Goal: Transaction & Acquisition: Purchase product/service

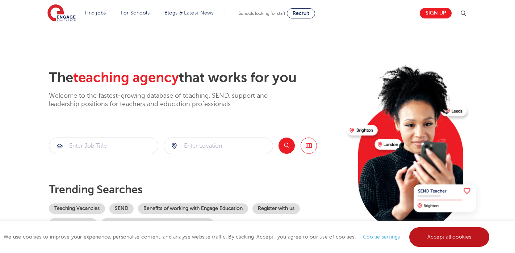
click at [437, 236] on link "Accept all cookies" at bounding box center [449, 237] width 80 height 20
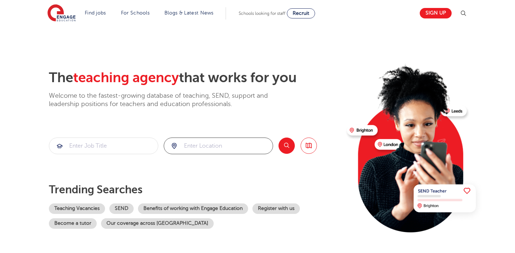
click at [250, 142] on input "search" at bounding box center [218, 146] width 109 height 16
type input "sw2 4ur"
click button "Submit" at bounding box center [0, 0] width 0 height 0
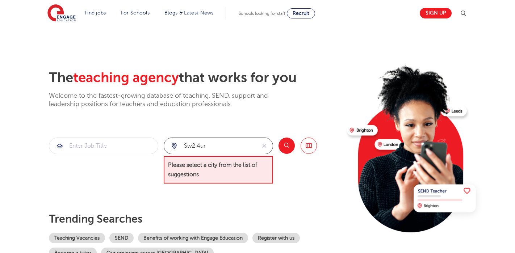
click at [236, 149] on input "sw2 4ur" at bounding box center [210, 146] width 92 height 16
click at [265, 147] on icon "reset" at bounding box center [264, 146] width 4 height 4
click at [234, 147] on input "search" at bounding box center [218, 146] width 109 height 16
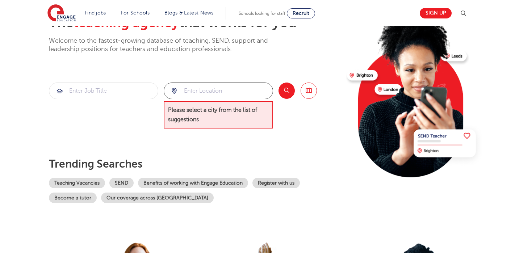
scroll to position [56, 0]
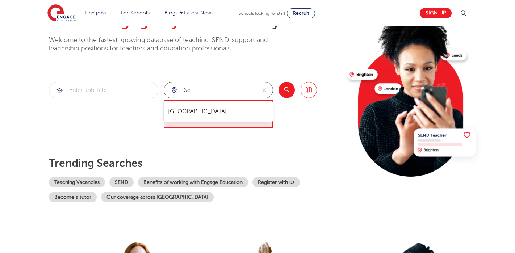
type input "s"
click at [224, 110] on li "Lambeth" at bounding box center [219, 111] width 104 height 14
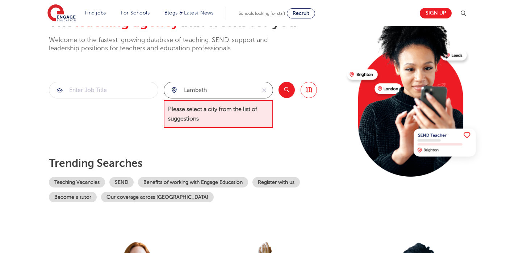
type input "Lambeth"
click at [282, 92] on button "Search" at bounding box center [286, 90] width 16 height 16
click at [261, 88] on icon "reset" at bounding box center [264, 90] width 7 height 7
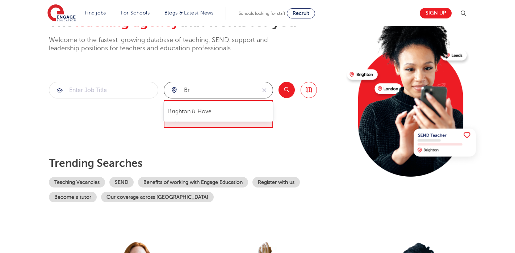
type input "b"
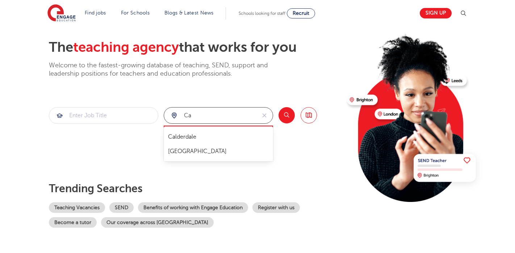
scroll to position [0, 0]
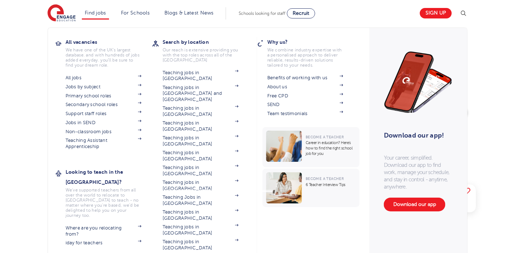
type input "ca"
click at [99, 14] on link "Find jobs" at bounding box center [95, 12] width 21 height 5
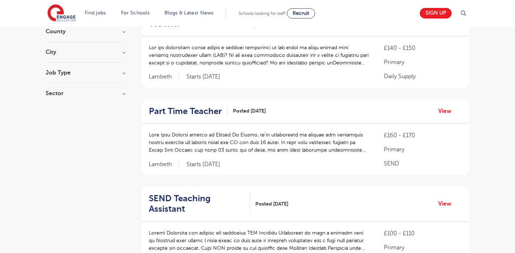
scroll to position [188, 0]
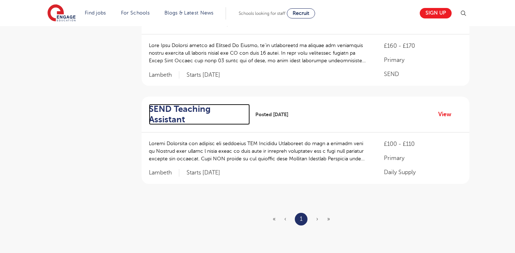
click at [191, 118] on h2 "SEND Teaching Assistant" at bounding box center [196, 114] width 95 height 21
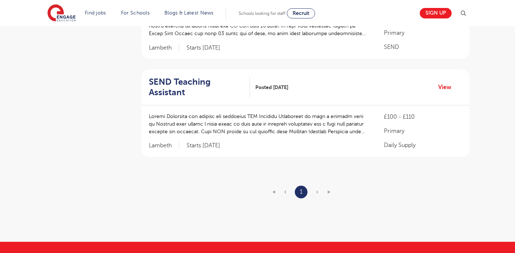
scroll to position [219, 0]
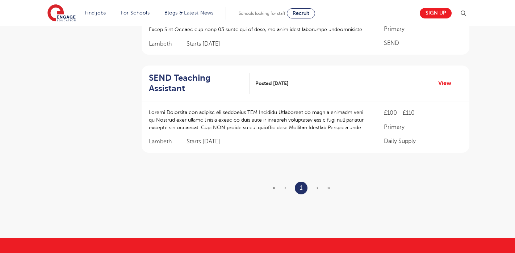
click at [316, 188] on span "›" at bounding box center [317, 188] width 2 height 7
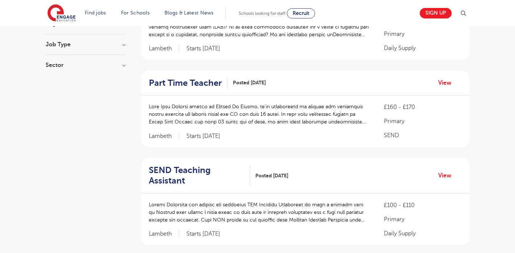
scroll to position [0, 0]
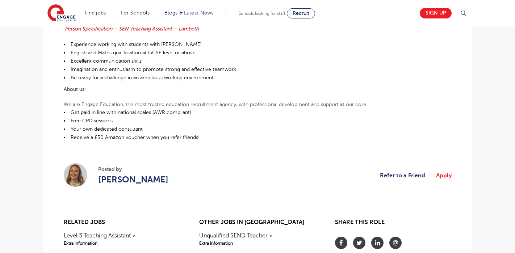
scroll to position [348, 0]
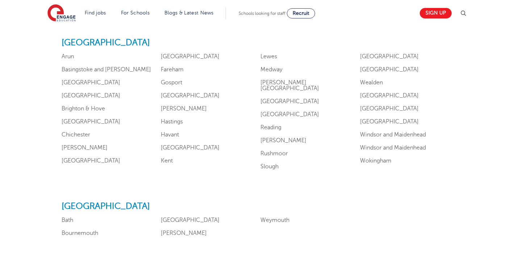
scroll to position [757, 0]
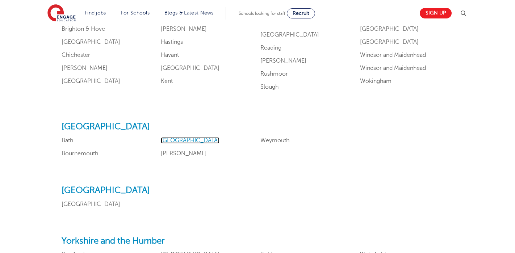
click at [173, 137] on link "Bristol" at bounding box center [190, 140] width 59 height 7
click at [264, 143] on ul "Bath Bournemouth Bristol Poole Weymouth" at bounding box center [258, 147] width 392 height 19
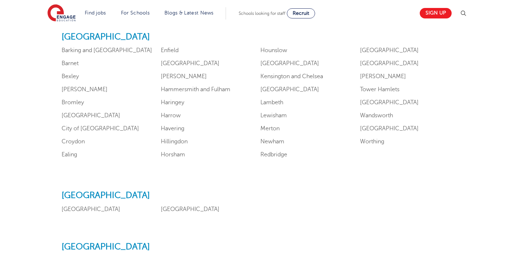
scroll to position [674, 0]
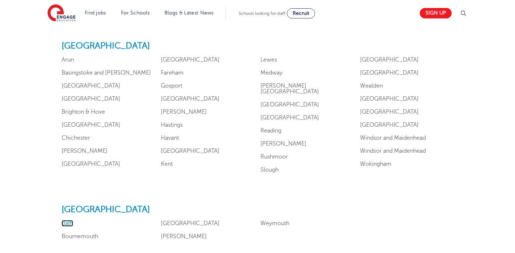
click at [70, 222] on link "Bath" at bounding box center [68, 223] width 12 height 7
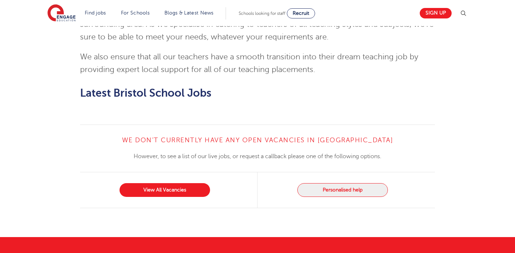
scroll to position [913, 0]
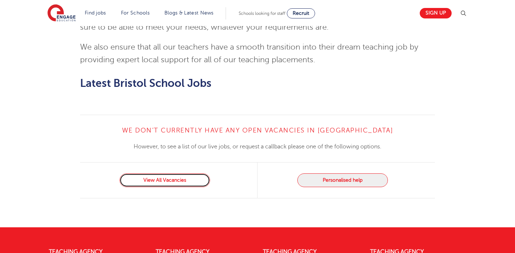
click at [181, 173] on link "View All Vacancies" at bounding box center [164, 180] width 90 height 14
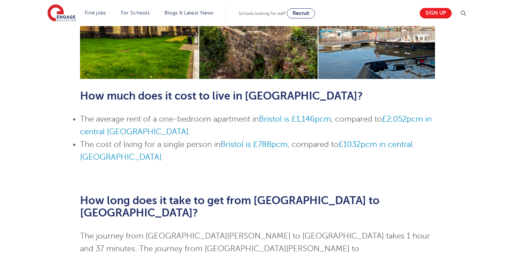
scroll to position [0, 0]
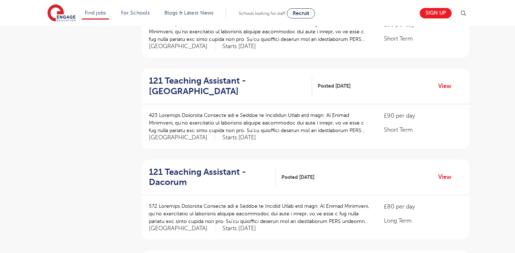
scroll to position [319, 0]
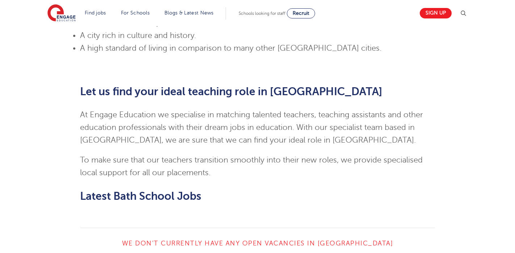
scroll to position [658, 0]
